Goal: Check status: Check status

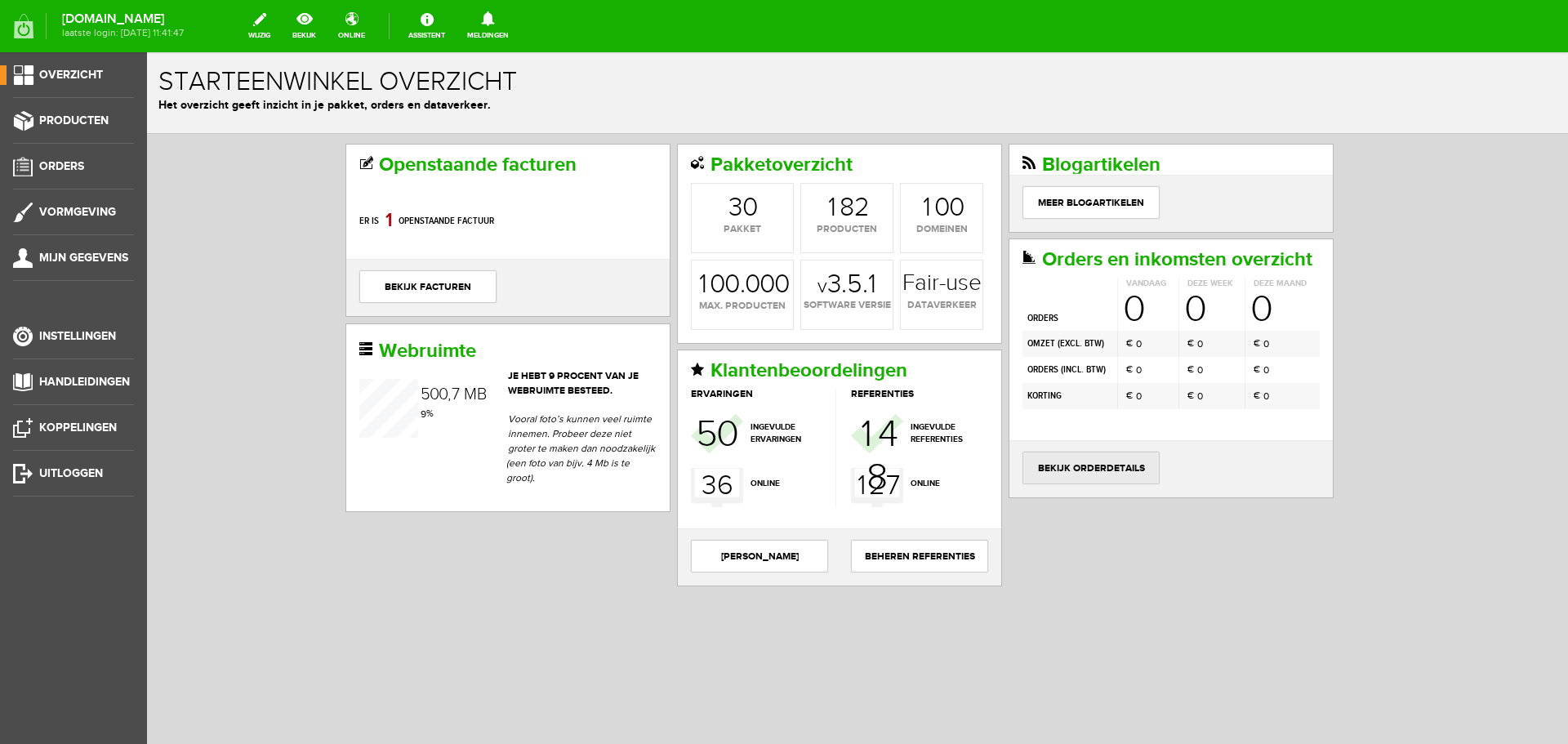
click at [1093, 470] on link "bekijk orderdetails" at bounding box center [1091, 468] width 138 height 33
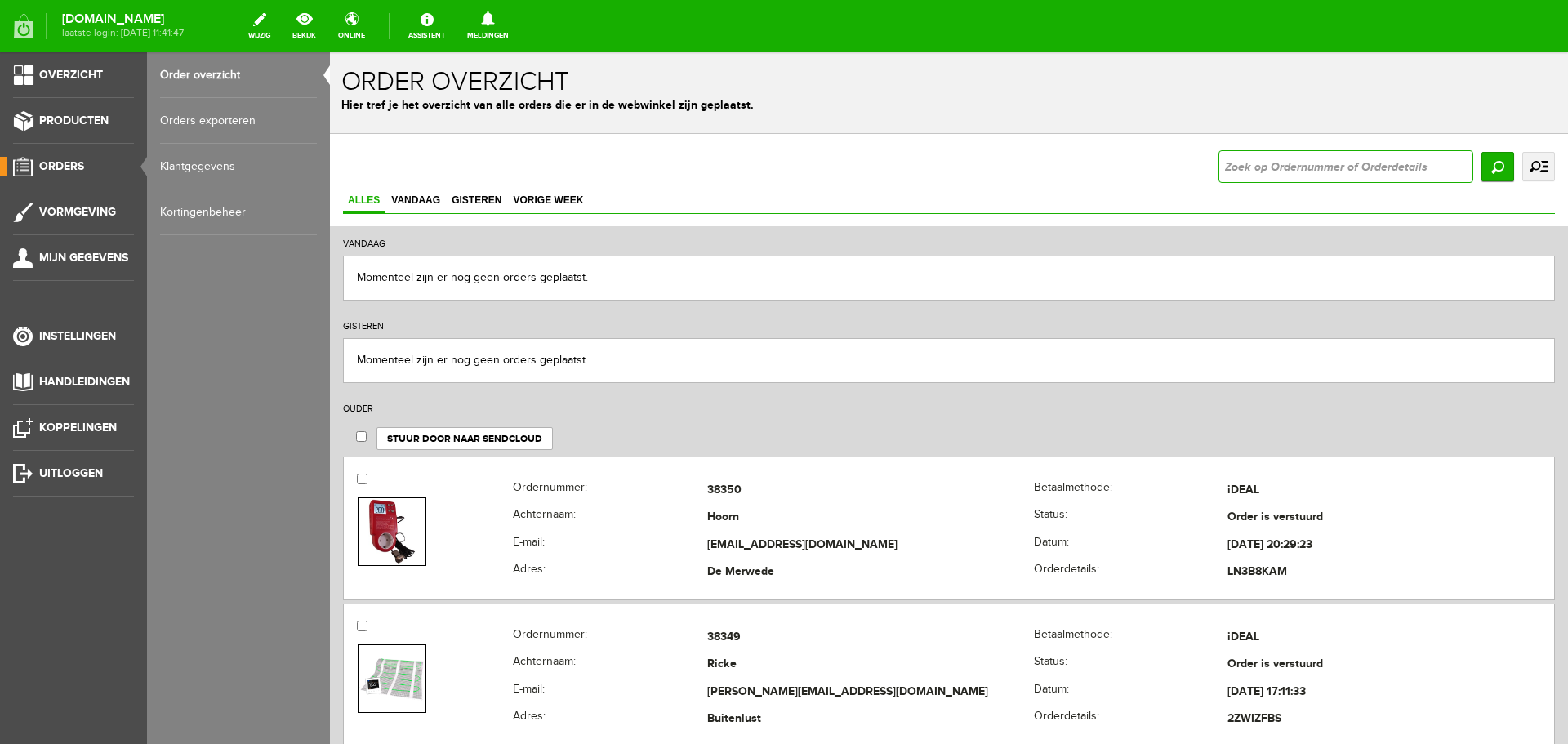
click at [1248, 163] on input "text" at bounding box center [1345, 167] width 254 height 33
type input "37506"
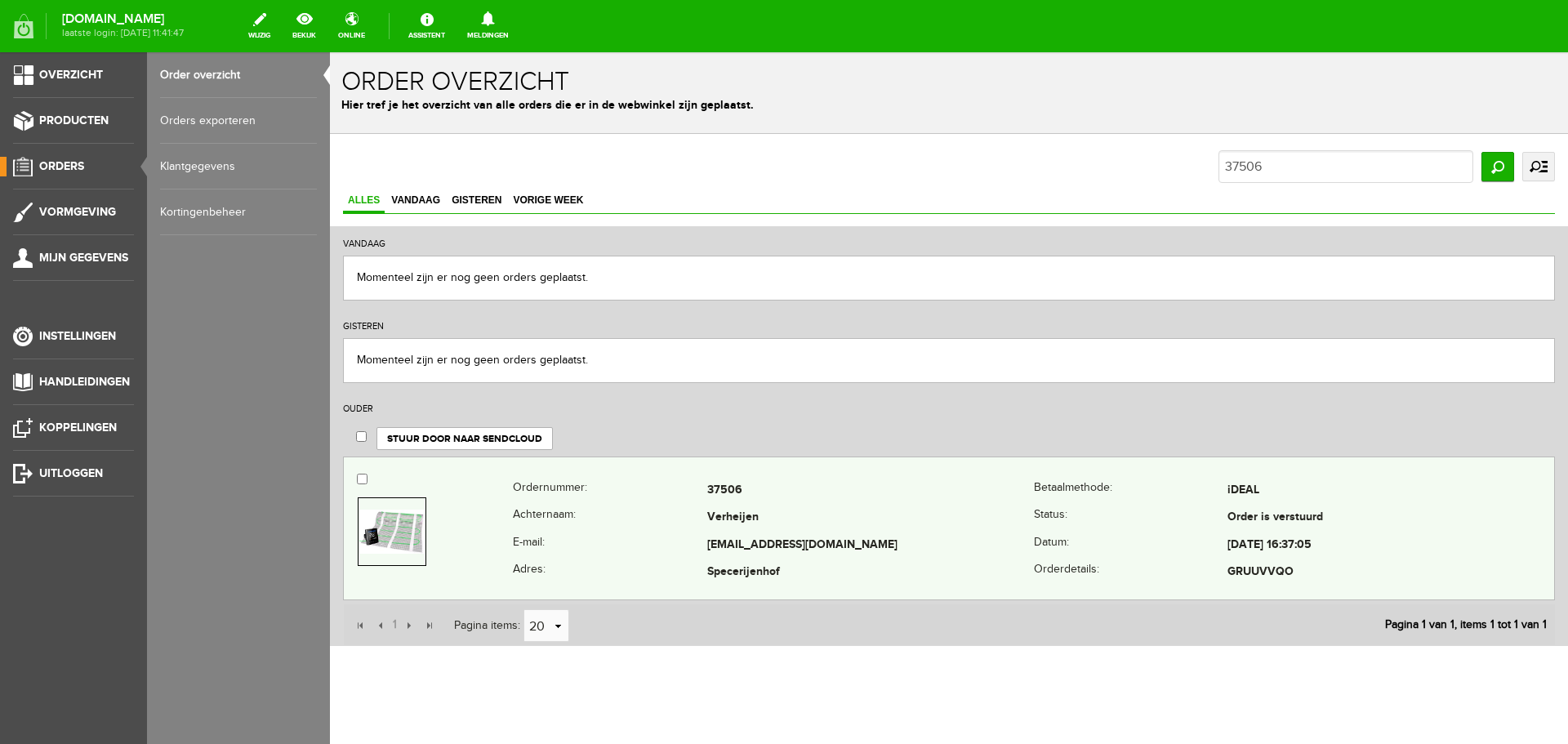
click at [810, 539] on td "[EMAIL_ADDRESS][DOMAIN_NAME]" at bounding box center [871, 545] width 327 height 28
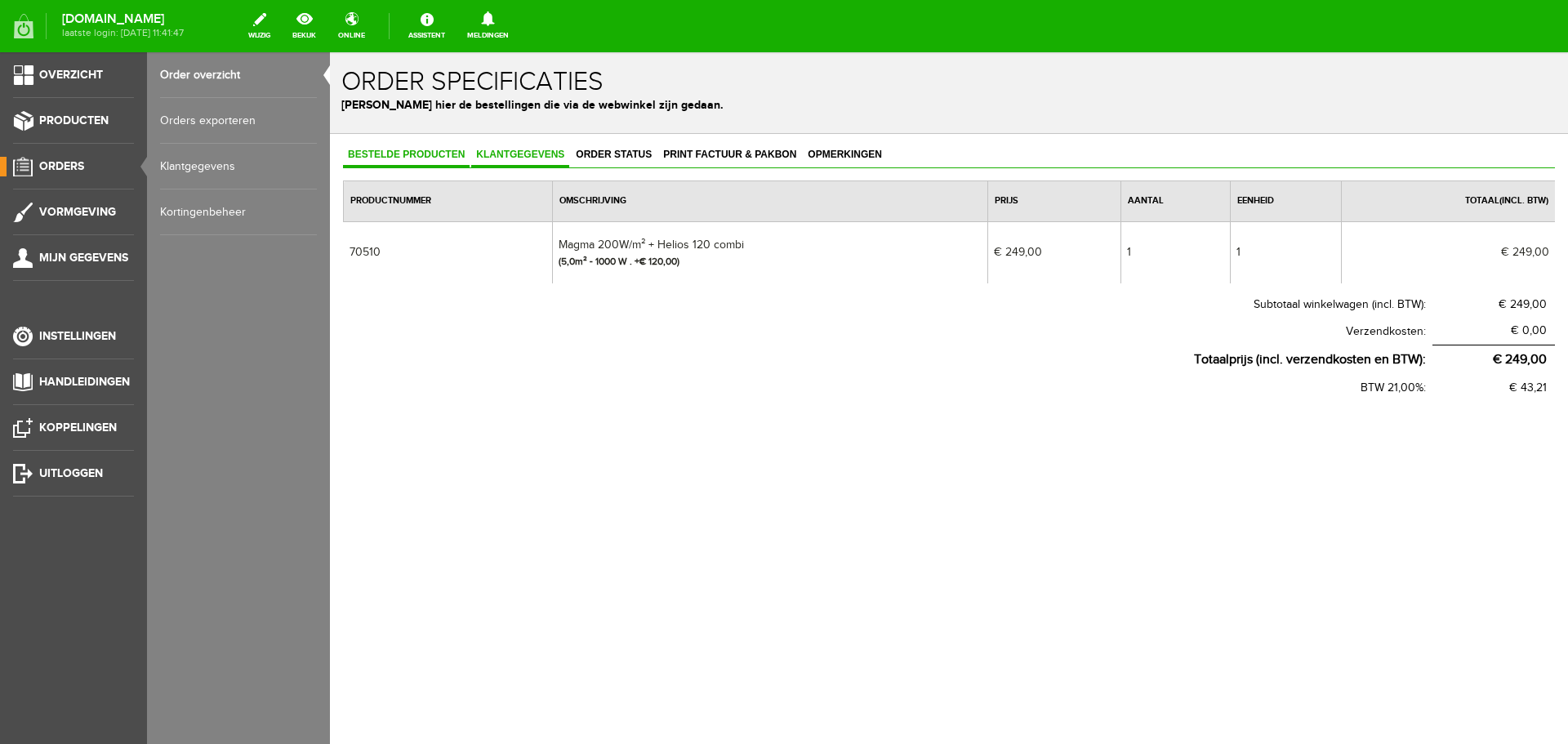
click at [526, 157] on span "Klantgegevens" at bounding box center [520, 154] width 98 height 11
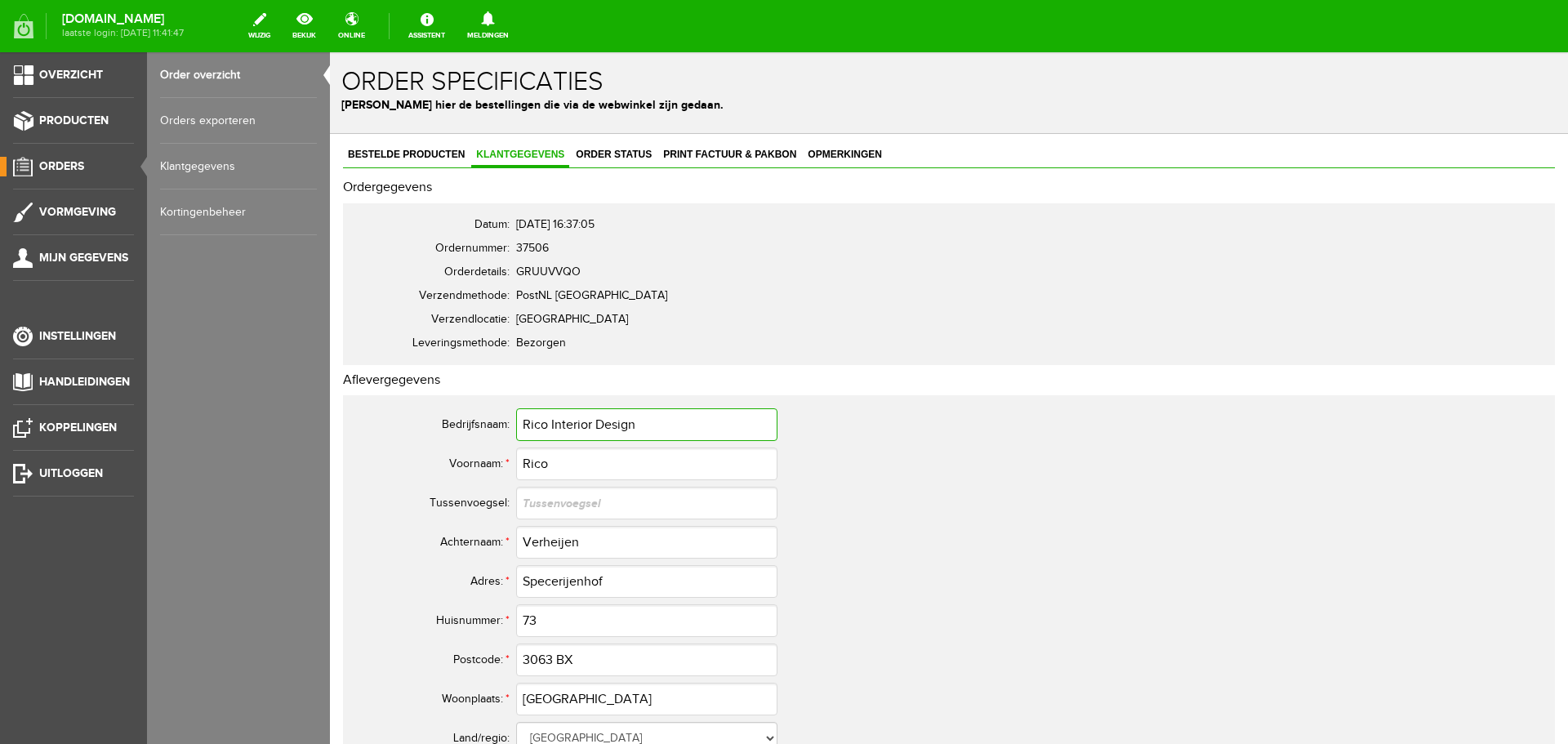
drag, startPoint x: 640, startPoint y: 425, endPoint x: 549, endPoint y: 430, distance: 91.1
click at [511, 424] on tr "Bedrijfsnaam: Rico Interior Design" at bounding box center [744, 425] width 784 height 40
click at [440, 157] on span "Bestelde producten" at bounding box center [406, 154] width 126 height 11
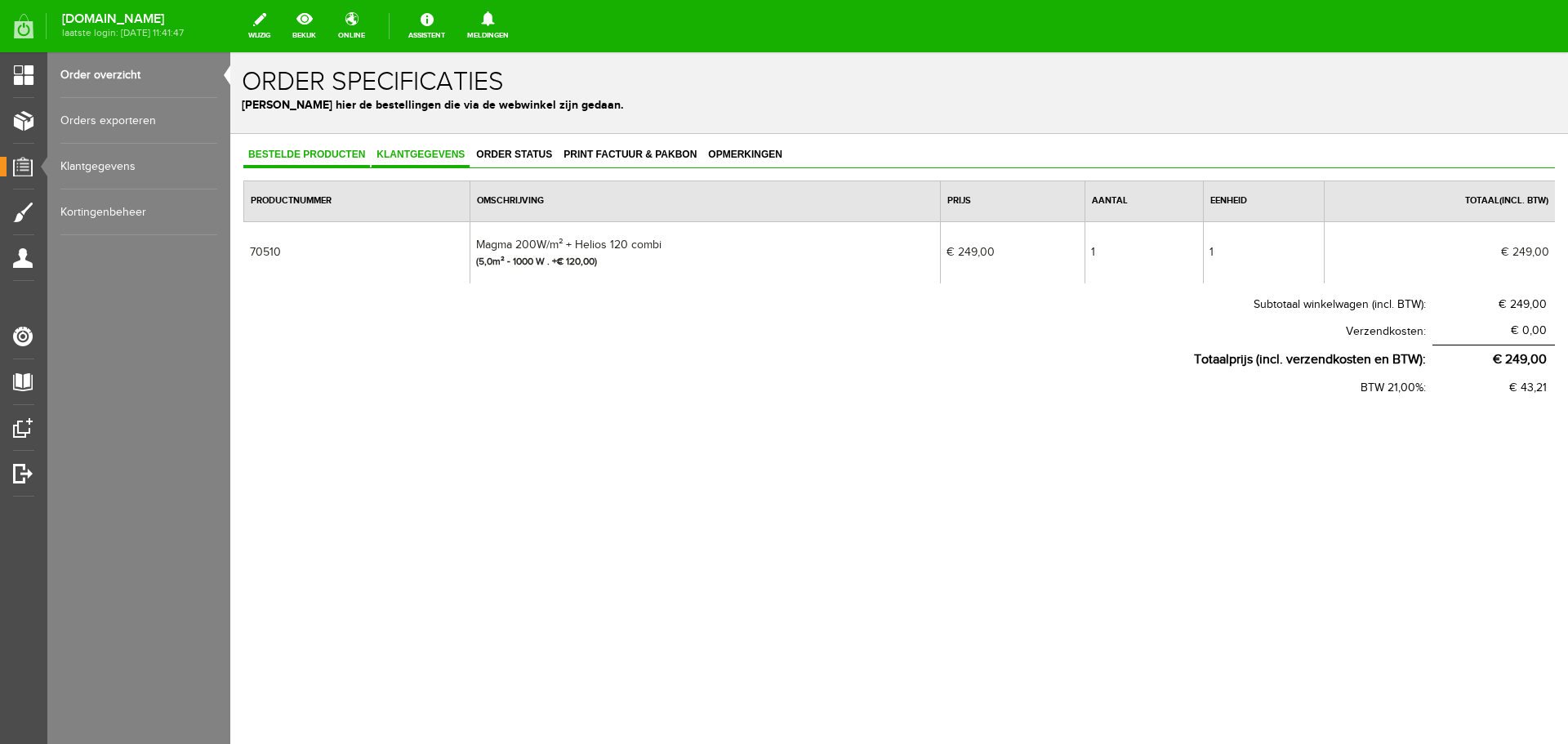
click at [434, 159] on span "Klantgegevens" at bounding box center [420, 154] width 98 height 11
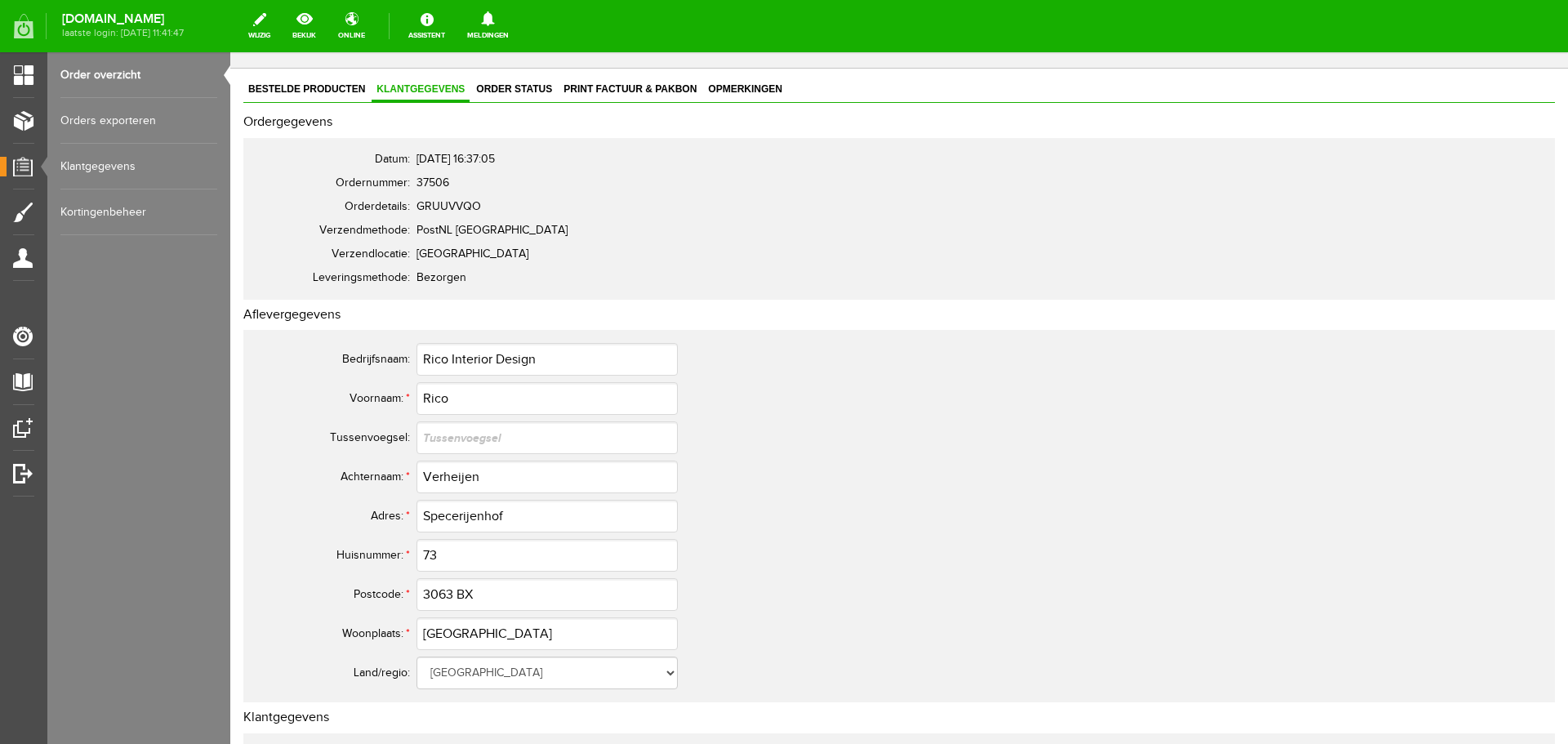
scroll to position [163, 0]
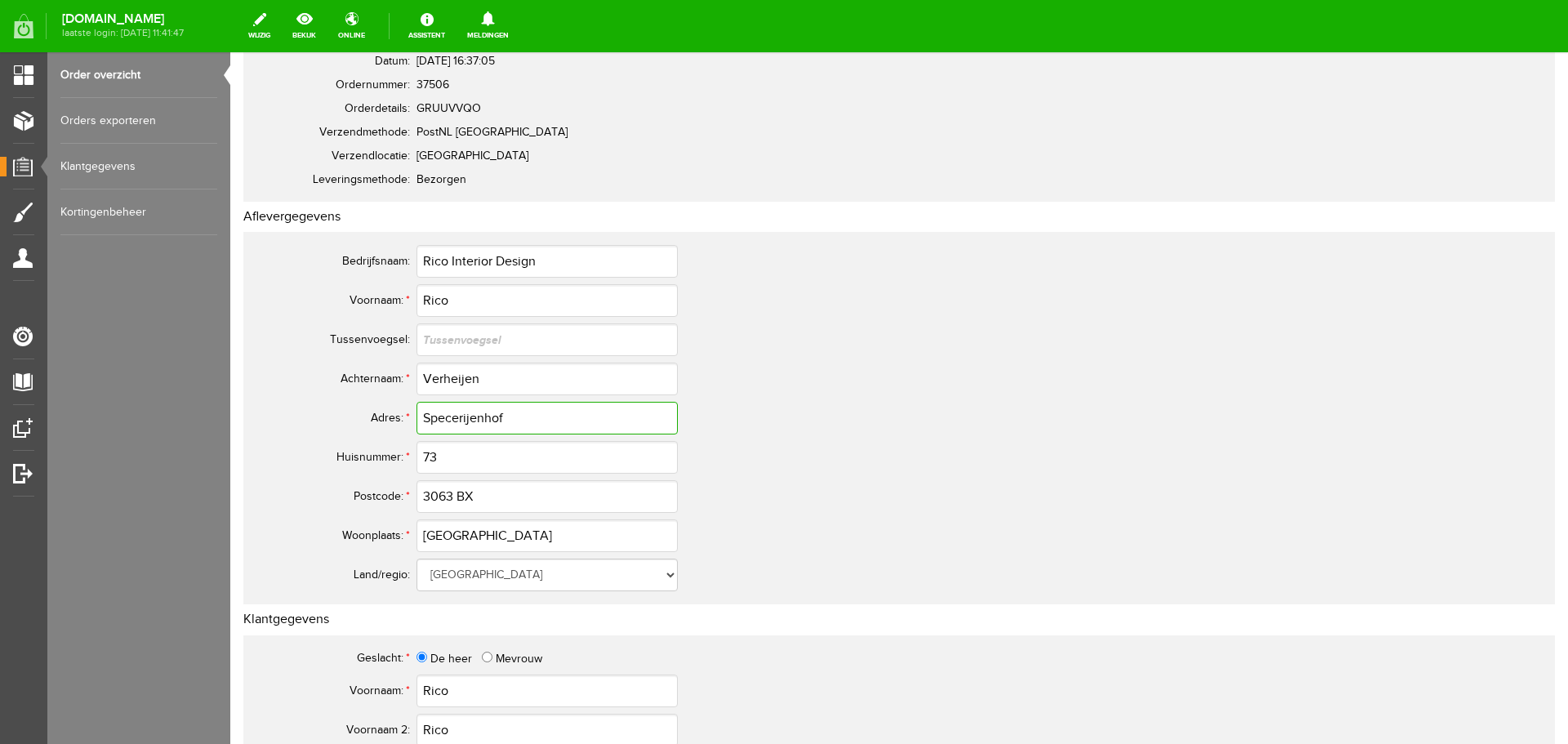
drag, startPoint x: 420, startPoint y: 415, endPoint x: 511, endPoint y: 415, distance: 91.0
click at [511, 415] on input "Specerijenhof" at bounding box center [548, 418] width 261 height 33
drag, startPoint x: 422, startPoint y: 495, endPoint x: 552, endPoint y: 502, distance: 130.2
click at [552, 502] on input "3063 BX" at bounding box center [548, 497] width 261 height 33
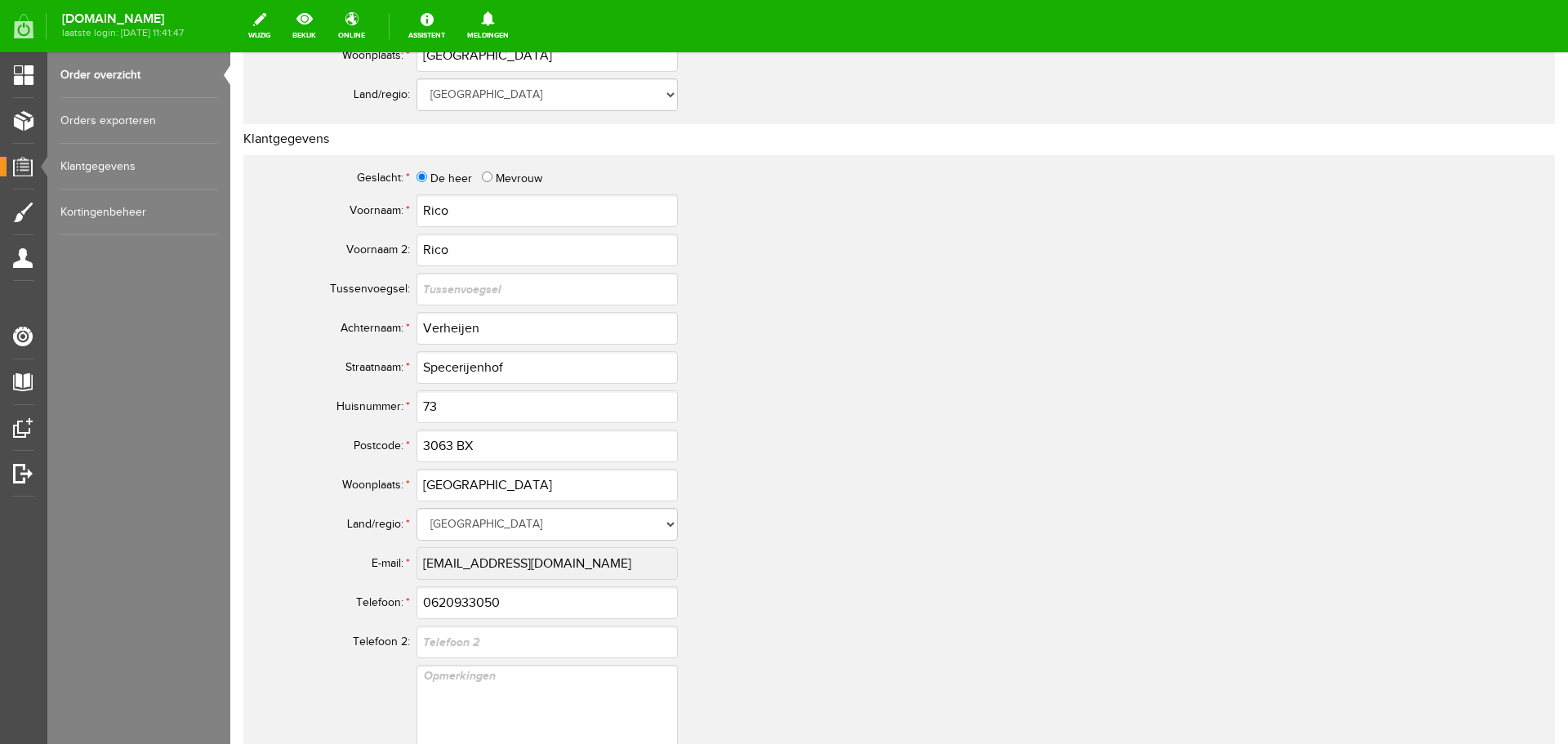
scroll to position [735, 0]
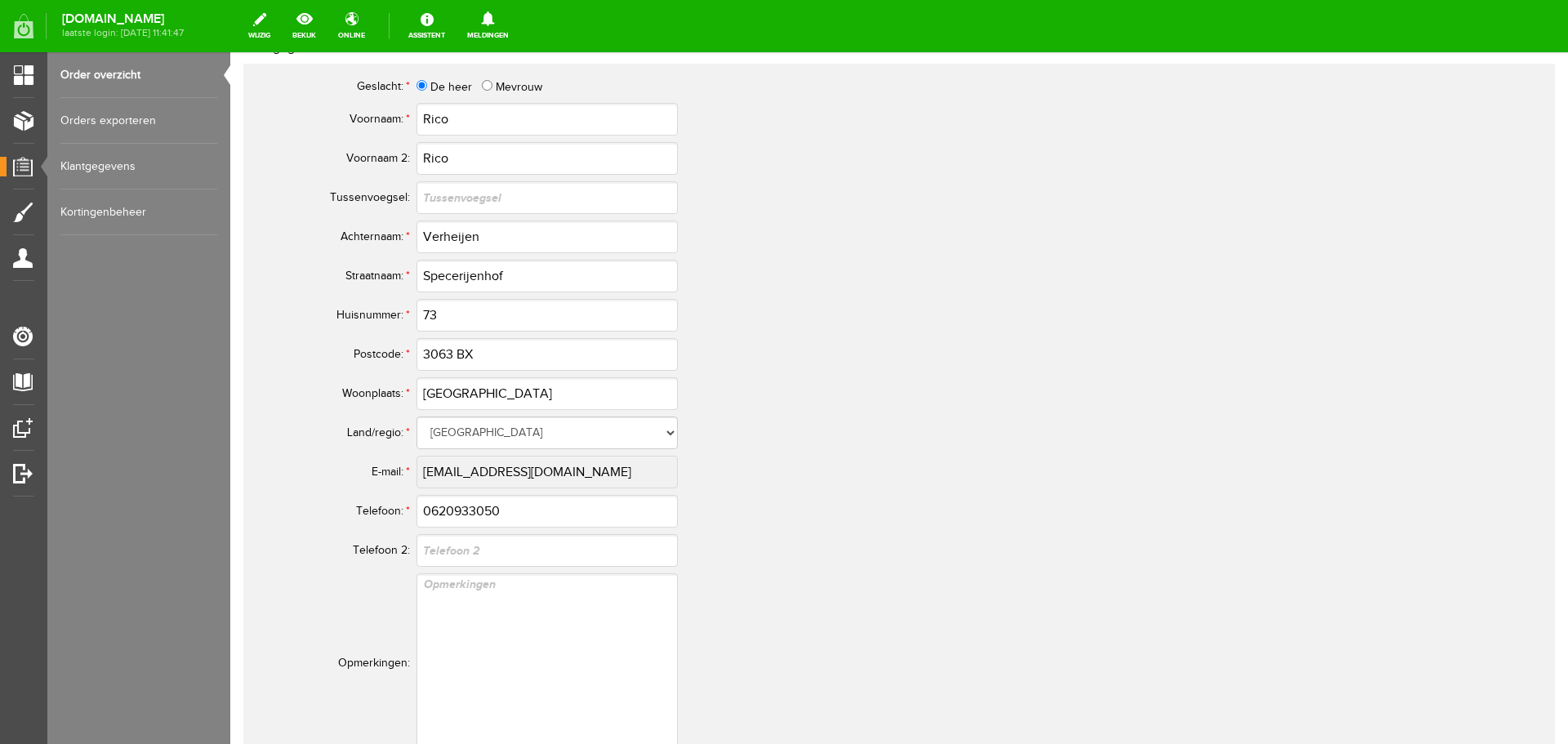
click at [377, 488] on tr "E-mail: * [EMAIL_ADDRESS][DOMAIN_NAME]" at bounding box center [646, 472] width 784 height 40
